Goal: Transaction & Acquisition: Book appointment/travel/reservation

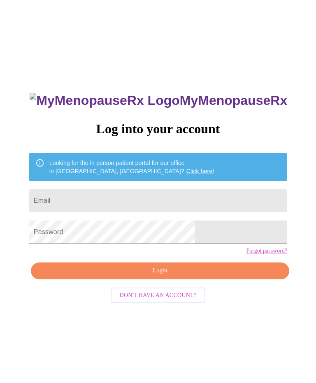
click at [194, 208] on input "Email" at bounding box center [158, 200] width 259 height 23
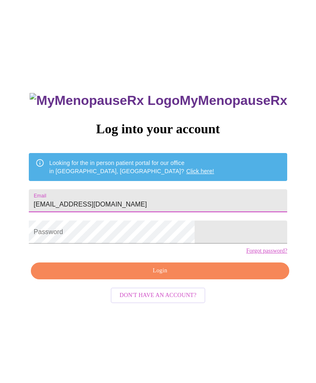
type input "[EMAIL_ADDRESS][DOMAIN_NAME]"
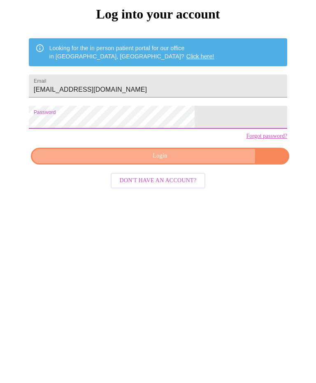
click at [189, 266] on span "Login" at bounding box center [160, 271] width 240 height 10
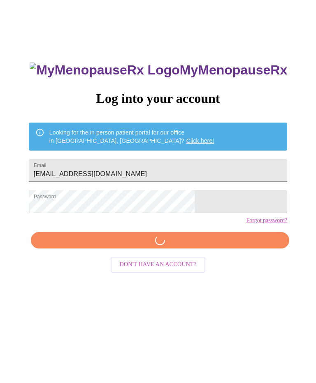
scroll to position [22, 0]
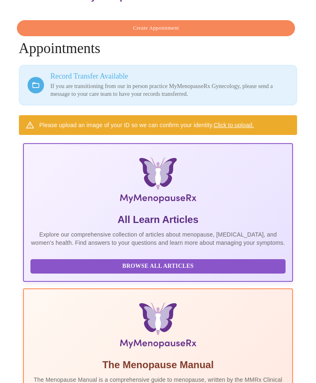
click at [167, 20] on button "Create Appointment" at bounding box center [156, 28] width 279 height 16
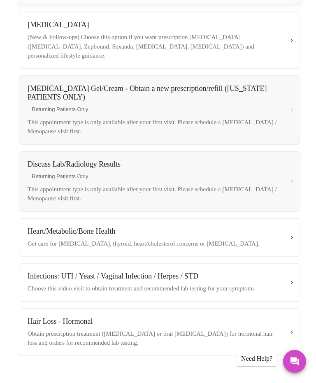
scroll to position [275, 0]
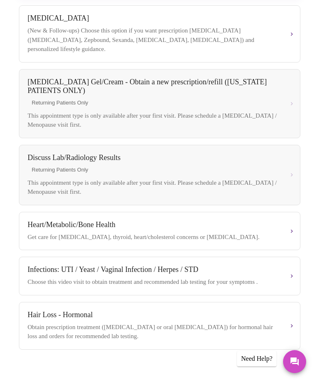
click at [292, 336] on div "Hair Loss - Hormonal Obtain prescription treatment ([MEDICAL_DATA] or oral [MED…" at bounding box center [160, 326] width 264 height 30
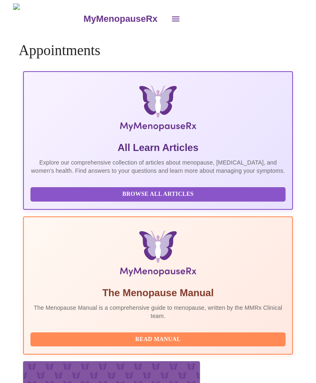
scroll to position [22, 0]
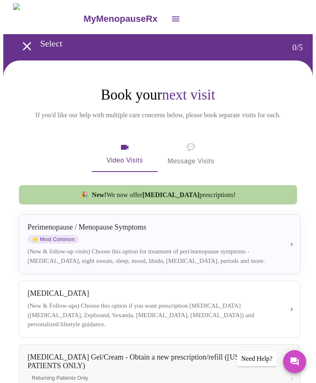
click at [122, 251] on div "(New & follow-up visits) Choose this option for treatment of peri/menopause sym…" at bounding box center [153, 256] width 251 height 19
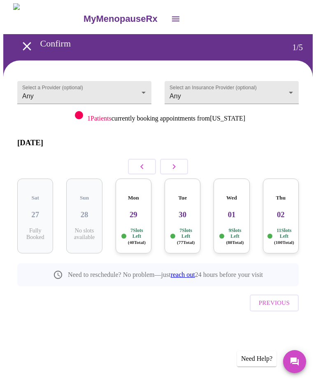
click at [136, 210] on h3 "29" at bounding box center [133, 214] width 23 height 9
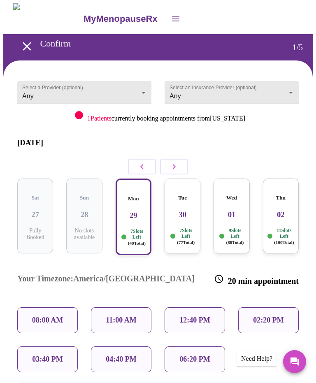
click at [116, 316] on p "11:00 AM" at bounding box center [121, 320] width 31 height 9
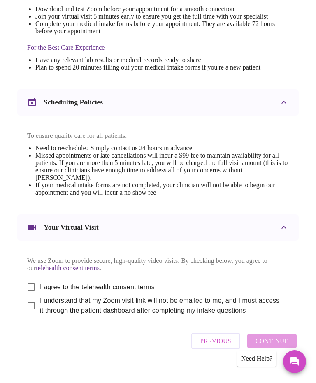
scroll to position [257, 0]
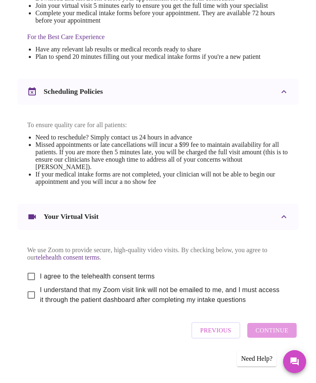
click at [28, 285] on input "I agree to the telehealth consent terms" at bounding box center [31, 276] width 17 height 17
checkbox input "true"
click at [30, 304] on input "I understand that my Zoom visit link will not be emailed to me, and I must acce…" at bounding box center [31, 295] width 17 height 17
checkbox input "true"
click at [282, 336] on span "Continue" at bounding box center [272, 330] width 33 height 11
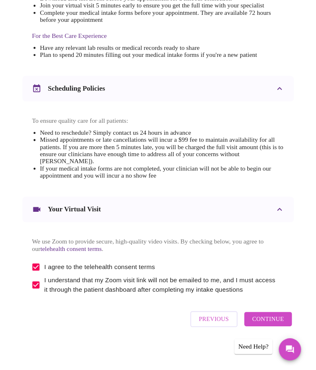
scroll to position [0, 0]
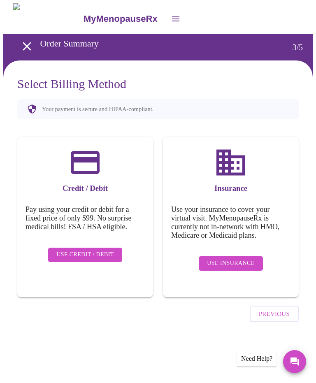
click at [95, 248] on button "Use Credit / Debit" at bounding box center [85, 255] width 74 height 14
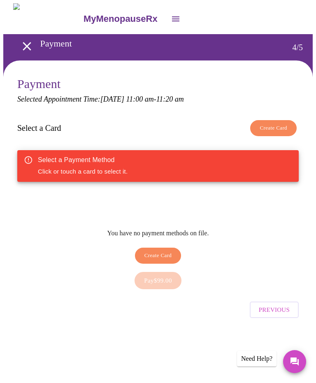
click at [276, 124] on span "Create Card" at bounding box center [274, 128] width 28 height 9
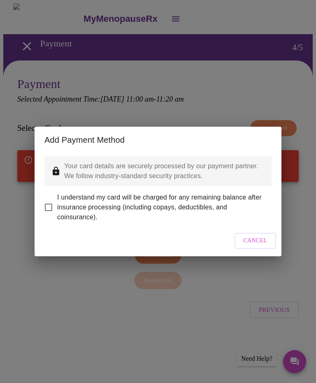
click at [47, 208] on input "I understand my card will be charged for any remaining balance after insurance …" at bounding box center [48, 207] width 17 height 17
checkbox input "true"
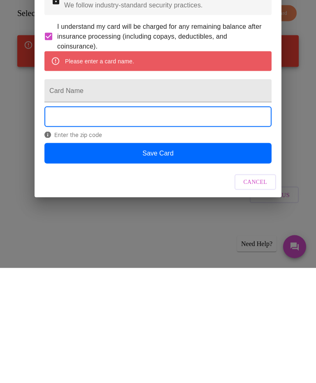
click at [177, 258] on button "Save Card" at bounding box center [157, 268] width 227 height 21
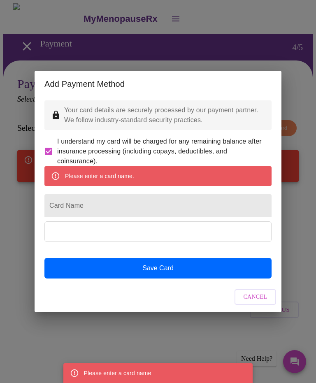
click at [156, 205] on input "Card Name" at bounding box center [157, 205] width 227 height 23
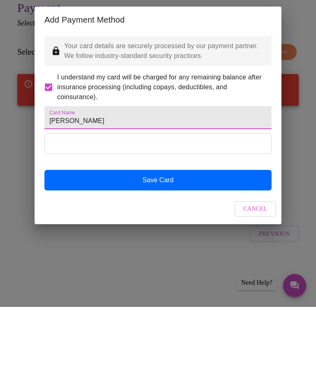
type input "[PERSON_NAME]"
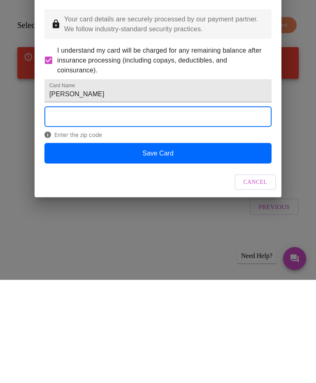
click at [189, 246] on button "Save Card" at bounding box center [157, 256] width 227 height 21
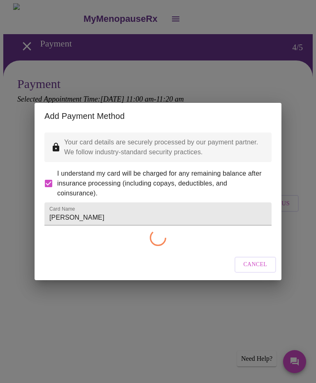
checkbox input "false"
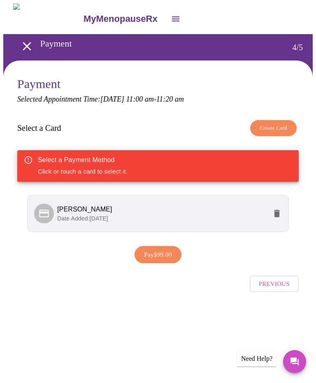
click at [168, 253] on span "Pay $99.00" at bounding box center [158, 254] width 28 height 11
